Goal: Communication & Community: Answer question/provide support

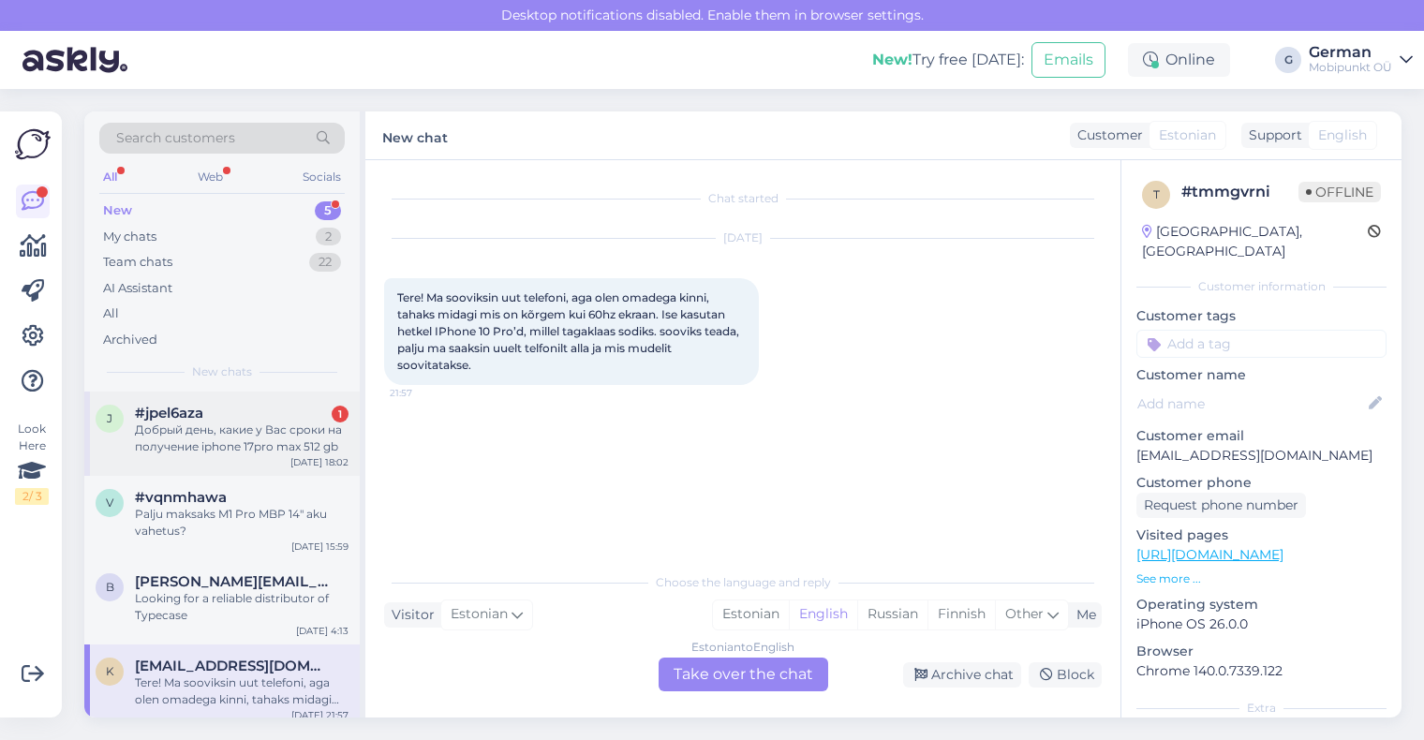
click at [213, 414] on div "#jpel6aza 1" at bounding box center [242, 413] width 214 height 17
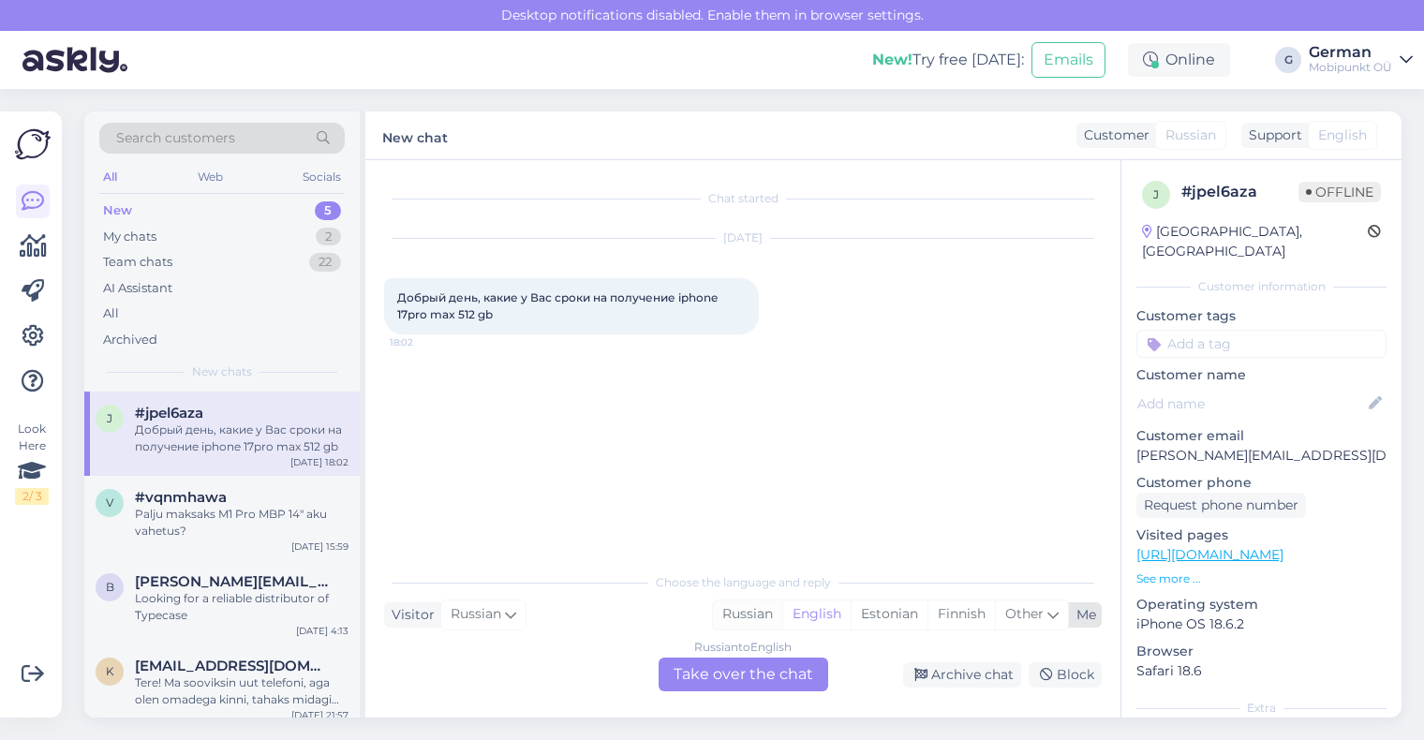
click at [775, 609] on div "Russian" at bounding box center [747, 615] width 69 height 28
click at [752, 673] on div "Russian to Russian Take over the chat" at bounding box center [744, 675] width 170 height 34
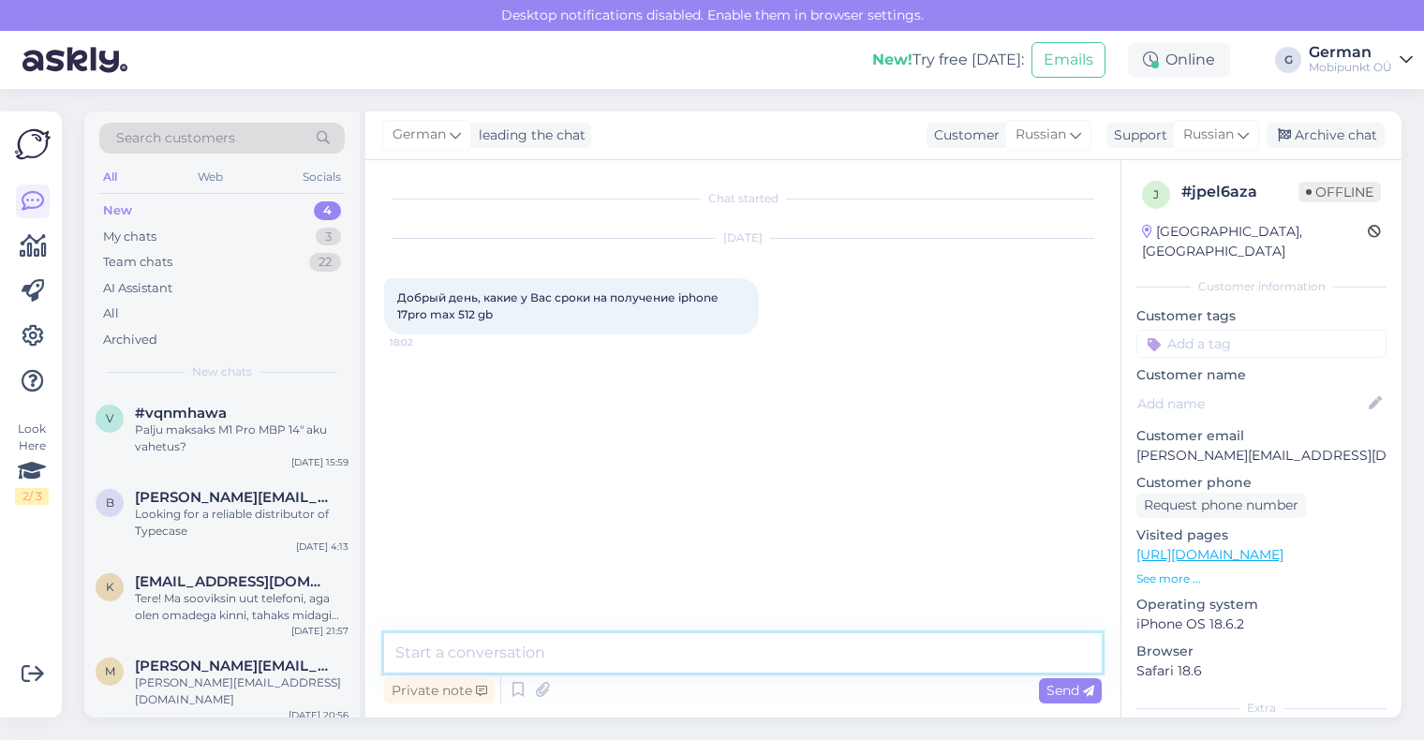
click at [571, 656] on textarea at bounding box center [743, 652] width 718 height 39
type textarea "P"
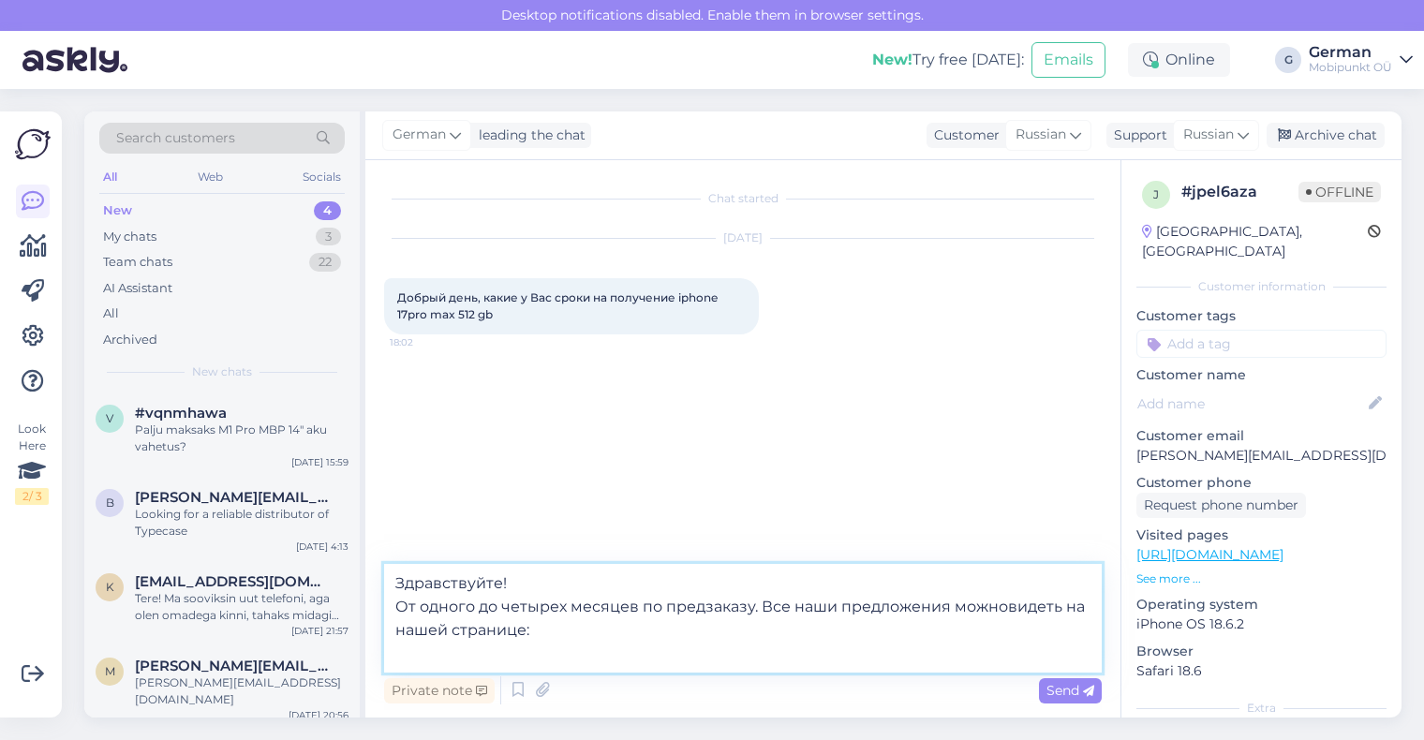
paste textarea "[URL][DOMAIN_NAME]"
click at [1007, 611] on textarea "Здравствуйте! От одного до четырех месяцев по предзаказу. Все наши предложения …" at bounding box center [743, 618] width 718 height 109
click at [1069, 611] on textarea "Здравствуйте! От одного до четырех месяцев по предзаказу. Все наши предложения …" at bounding box center [743, 618] width 718 height 109
type textarea "Здравствуйте! От одного до четырех месяцев по предзаказу. Все наши предложения …"
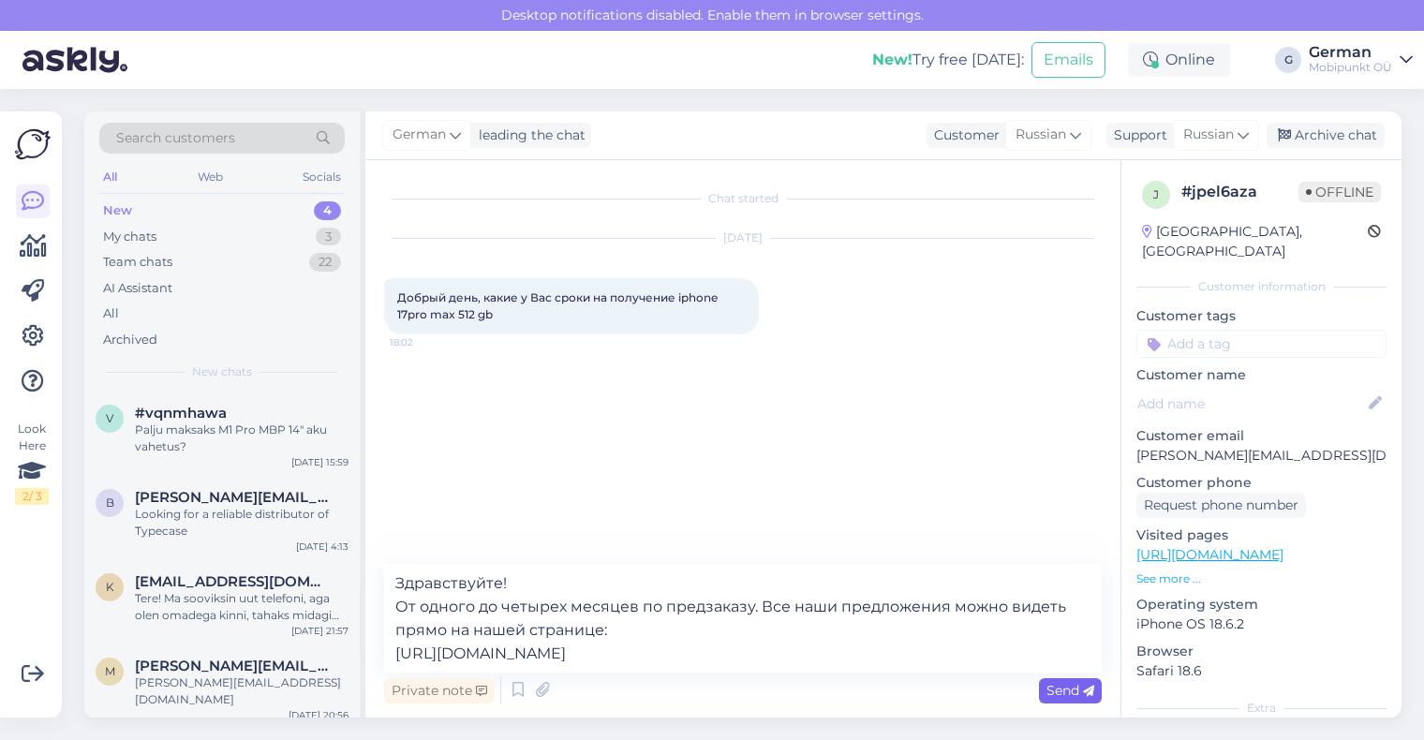
click at [1063, 693] on span "Send" at bounding box center [1071, 690] width 48 height 17
